Goal: Entertainment & Leisure: Browse casually

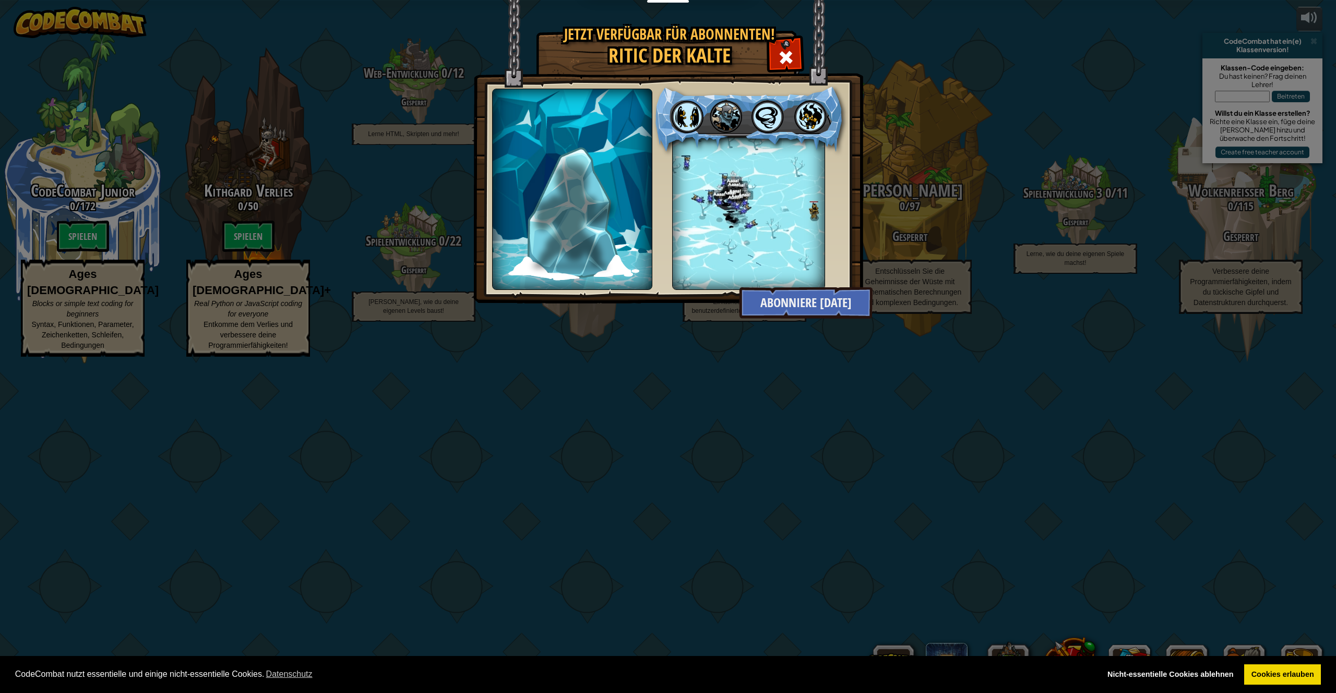
select select "de-DE"
click at [774, 56] on div at bounding box center [785, 56] width 33 height 33
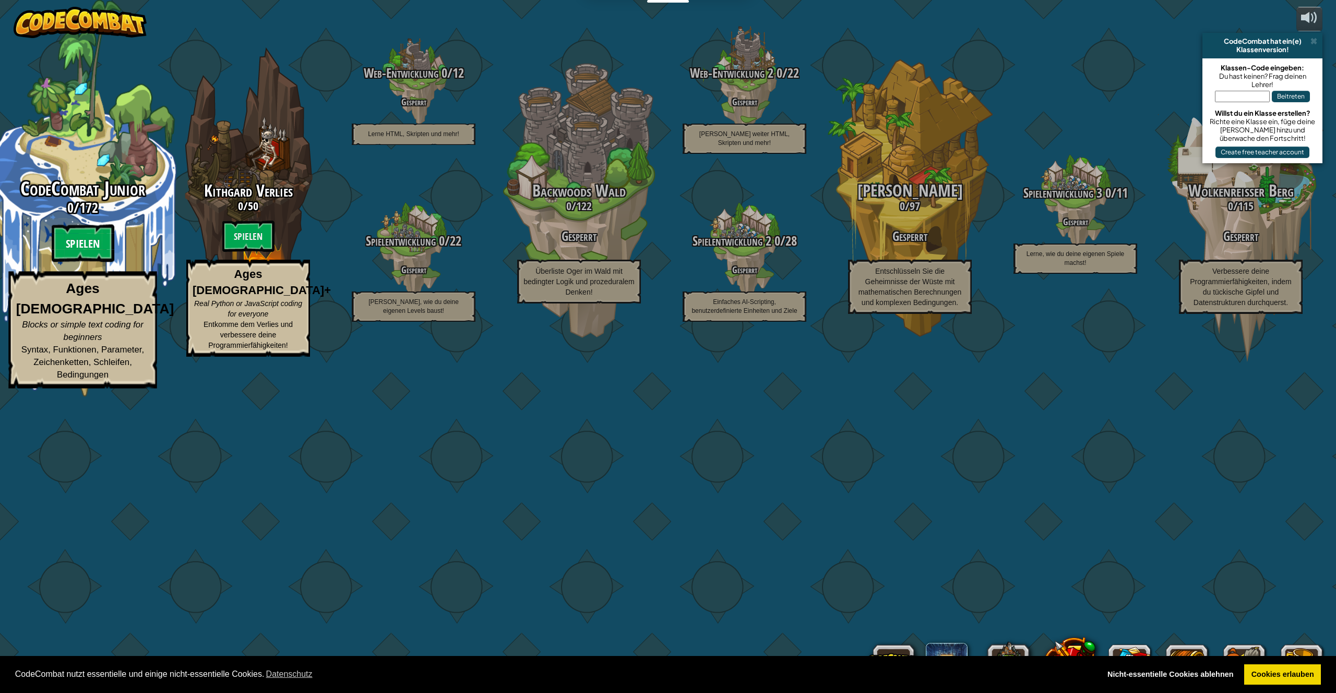
click at [83, 262] on btn "Spielen" at bounding box center [83, 244] width 63 height 38
select select "de-DE"
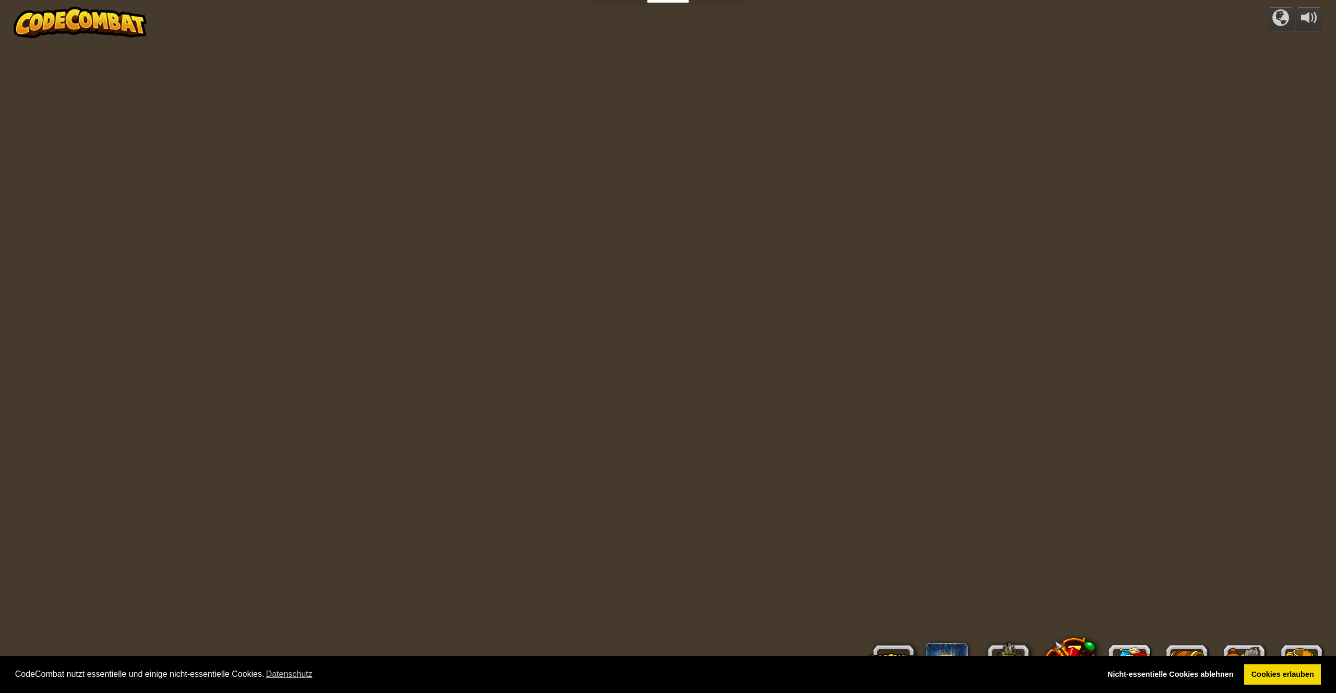
select select "de-DE"
